Goal: Information Seeking & Learning: Learn about a topic

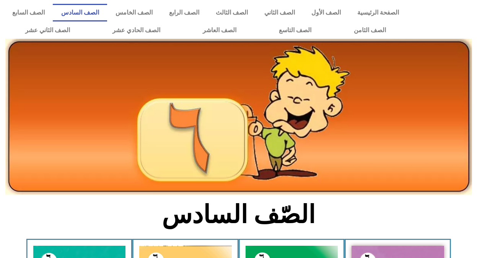
click at [107, 13] on link "الصف السادس" at bounding box center [80, 13] width 54 height 18
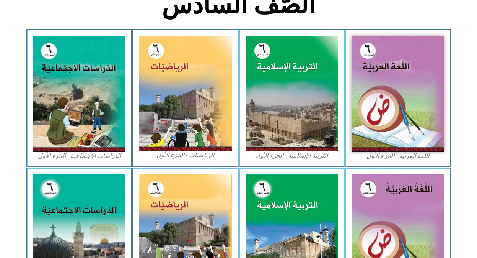
scroll to position [234, 0]
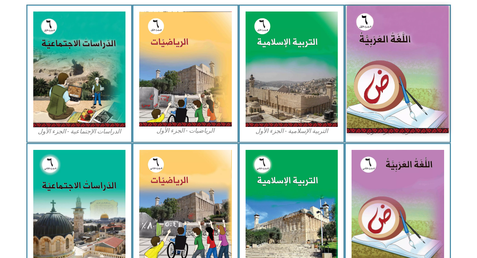
click at [400, 85] on img at bounding box center [398, 69] width 102 height 127
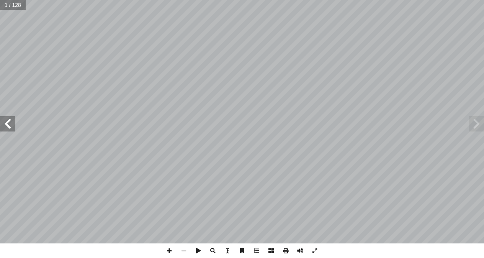
click at [8, 123] on span at bounding box center [7, 123] width 15 height 15
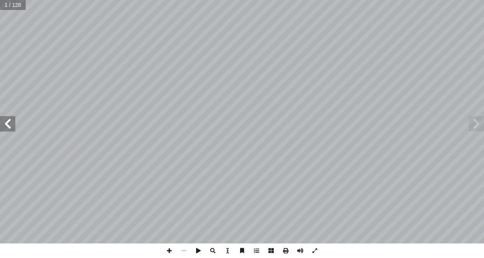
click at [8, 123] on span at bounding box center [7, 123] width 15 height 15
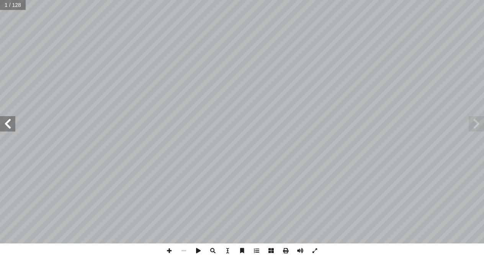
click at [8, 123] on span at bounding box center [7, 123] width 15 height 15
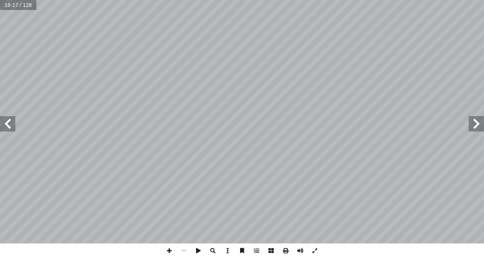
click at [258, 114] on div "١٢ ُ لاء ْ م ِ إ ال� ِ ع ْ ط َ الق ُ ة َ ز ْ م َ ه َ و ِ ل ْ ص َ الو ُ ة َ ز ْ …" at bounding box center [242, 121] width 484 height 243
click at [9, 120] on span at bounding box center [7, 123] width 15 height 15
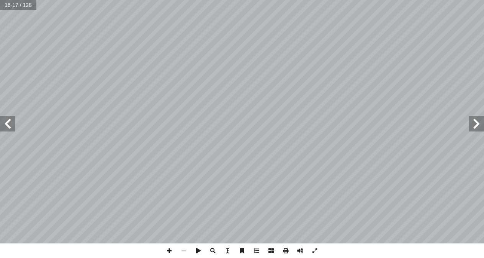
click at [9, 120] on span at bounding box center [7, 123] width 15 height 15
click at [169, 251] on span at bounding box center [169, 250] width 15 height 15
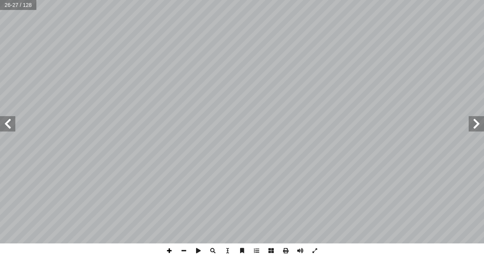
click at [167, 250] on span at bounding box center [169, 250] width 15 height 15
click at [6, 127] on span at bounding box center [7, 123] width 15 height 15
